Goal: Transaction & Acquisition: Purchase product/service

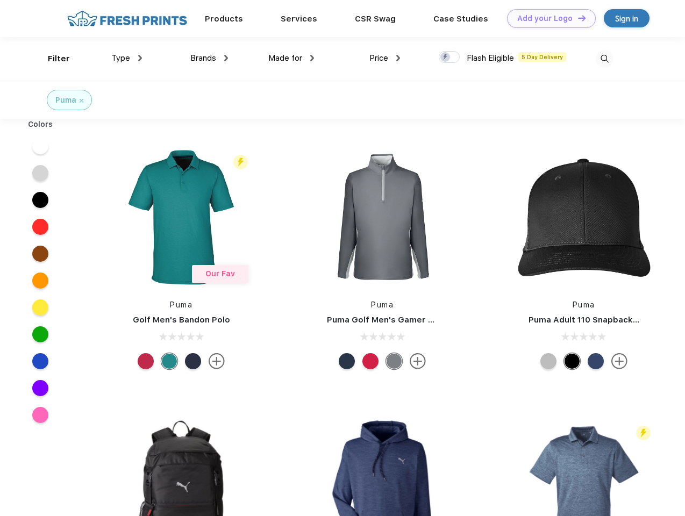
scroll to position [1, 0]
click at [547, 18] on link "Add your Logo Design Tool" at bounding box center [551, 18] width 89 height 19
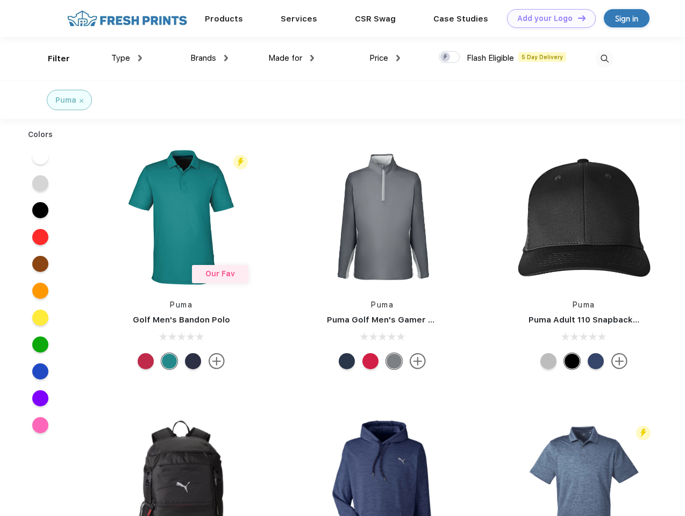
click at [0, 0] on div "Design Tool" at bounding box center [0, 0] width 0 height 0
click at [577, 18] on link "Add your Logo Design Tool" at bounding box center [551, 18] width 89 height 19
click at [52, 59] on div "Filter" at bounding box center [59, 59] width 22 height 12
click at [127, 58] on span "Type" at bounding box center [120, 58] width 19 height 10
click at [209, 58] on span "Brands" at bounding box center [203, 58] width 26 height 10
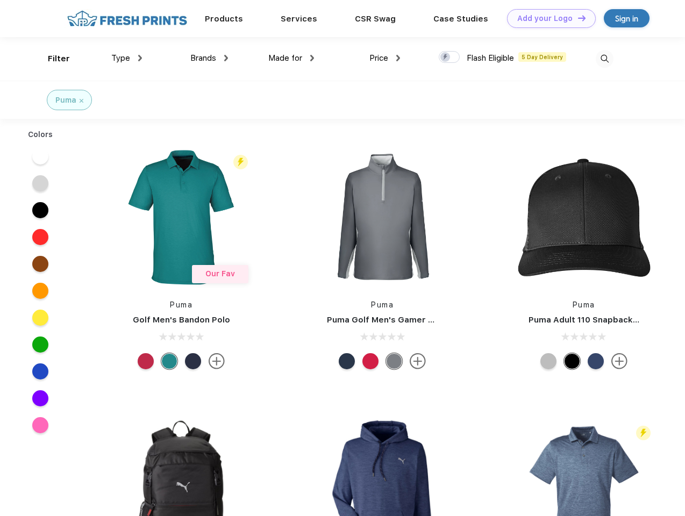
click at [291, 58] on span "Made for" at bounding box center [285, 58] width 34 height 10
click at [385, 58] on span "Price" at bounding box center [378, 58] width 19 height 10
click at [449, 58] on div at bounding box center [449, 57] width 21 height 12
click at [446, 58] on input "checkbox" at bounding box center [442, 54] width 7 height 7
click at [604, 59] on img at bounding box center [604, 59] width 18 height 18
